Goal: Transaction & Acquisition: Book appointment/travel/reservation

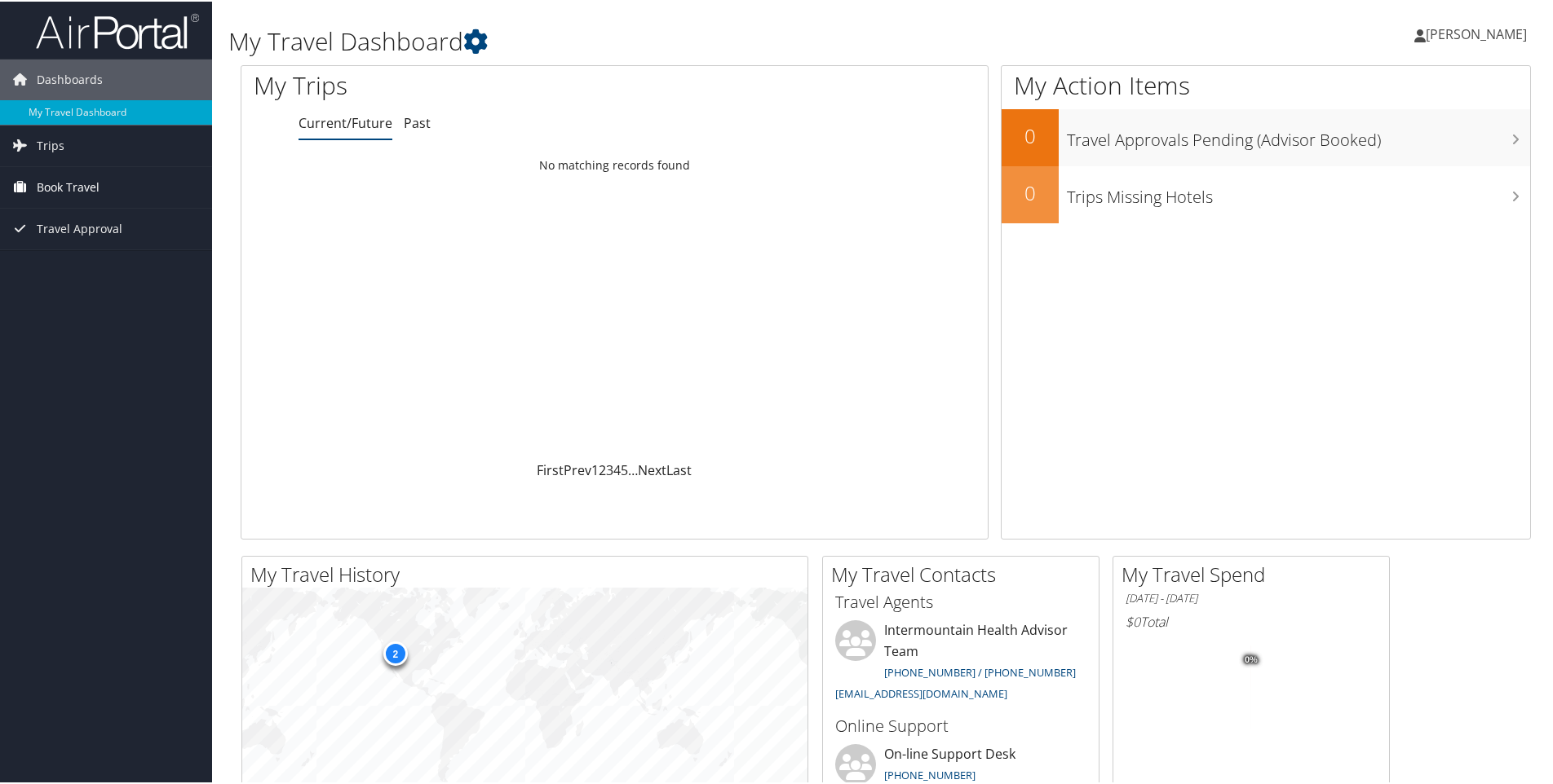
click at [62, 180] on span "Book Travel" at bounding box center [68, 186] width 63 height 41
click at [94, 263] on link "Book/Manage Online Trips" at bounding box center [106, 268] width 212 height 25
click at [126, 270] on link "Book/Manage Online Trips" at bounding box center [106, 268] width 212 height 25
